Goal: Task Accomplishment & Management: Manage account settings

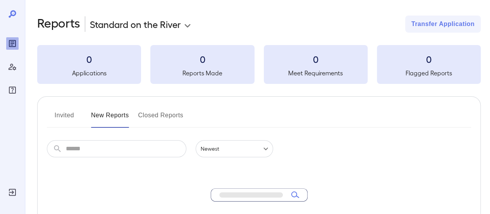
click at [11, 190] on icon "Log Out" at bounding box center [12, 191] width 9 height 9
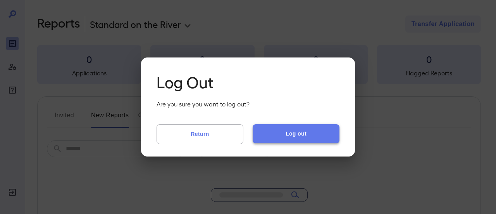
click at [272, 130] on button "Log out" at bounding box center [296, 133] width 87 height 19
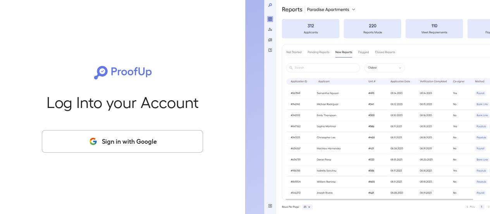
click at [98, 148] on button "Sign in with Google" at bounding box center [122, 141] width 161 height 22
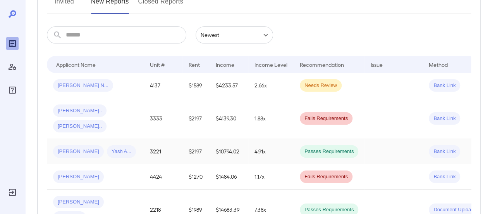
scroll to position [116, 0]
